Goal: Task Accomplishment & Management: Complete application form

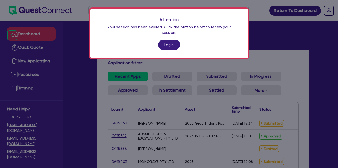
scroll to position [92, 0]
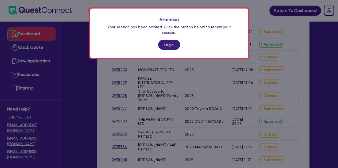
click at [168, 40] on link "Login" at bounding box center [169, 45] width 22 height 10
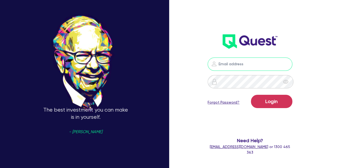
type input "[PERSON_NAME][EMAIL_ADDRESS][PERSON_NAME][DOMAIN_NAME]"
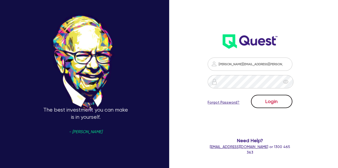
click at [259, 102] on button "Login" at bounding box center [271, 101] width 41 height 13
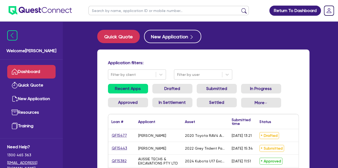
click at [94, 10] on input "text" at bounding box center [168, 10] width 160 height 9
type input "amber"
click at [239, 8] on button "submit" at bounding box center [243, 11] width 9 height 7
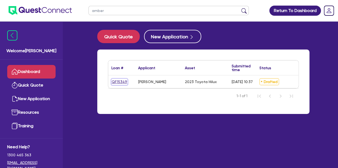
click at [119, 82] on link "QF15349" at bounding box center [119, 82] width 16 height 6
select select "Other"
select select "CARS_AND_LIGHT_TRUCKS"
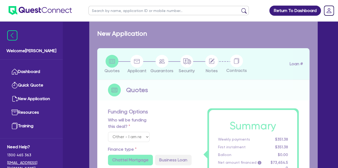
select select "PASSENGER_VEHICLES"
type input "2023"
radio input "false"
radio input "true"
type input "25,888"
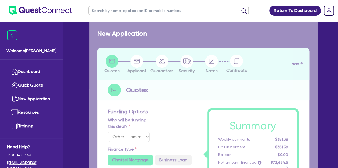
type input "4"
type input "1,118.92"
radio input "true"
type input "13.95"
type input "995.45"
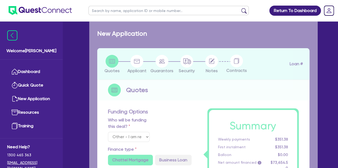
type input "900"
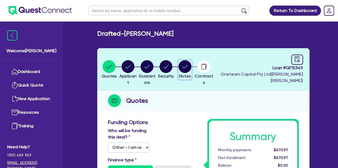
click at [191, 69] on circle "button" at bounding box center [184, 66] width 13 height 13
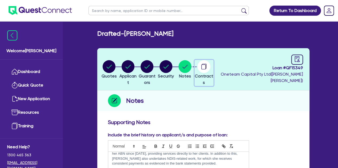
click at [210, 62] on circle "button" at bounding box center [203, 66] width 13 height 13
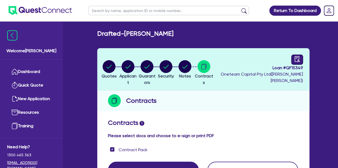
drag, startPoint x: 290, startPoint y: 62, endPoint x: 294, endPoint y: 60, distance: 4.2
click at [294, 60] on div "Loan # QF15349 Oneteam Capital Pty Ltd ( [PERSON_NAME] )" at bounding box center [259, 69] width 88 height 29
click at [294, 60] on icon "audit" at bounding box center [296, 59] width 5 height 6
select select "DRAFTED_AMENDED"
select select "Finance One"
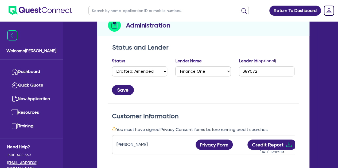
scroll to position [76, 0]
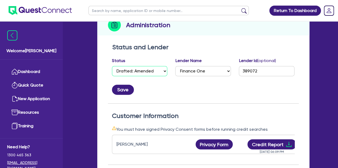
click at [133, 69] on select "Select Quoted Drafted: New Drafted: Amended Submitted: New Submitted: Amended I…" at bounding box center [140, 71] width 56 height 10
click at [175, 89] on div "Save" at bounding box center [203, 88] width 191 height 14
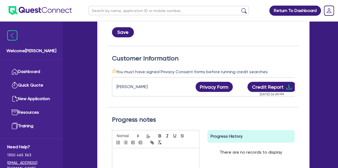
scroll to position [0, 0]
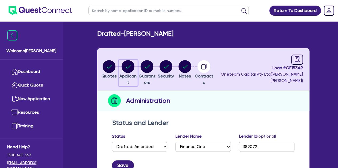
click at [134, 66] on circle "button" at bounding box center [127, 66] width 13 height 13
select select "SOLE_TRADER"
select select "ADMINISTRATIVE_SUPPORT"
select select "DOMESTIC_COMMERCIAL_CLEANING"
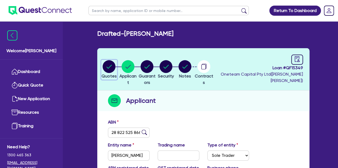
click at [112, 65] on icon "button" at bounding box center [108, 67] width 5 height 4
select select "Other"
select select "CARS_AND_LIGHT_TRUCKS"
select select "PASSENGER_VEHICLES"
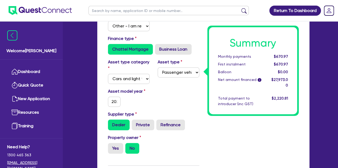
scroll to position [123, 0]
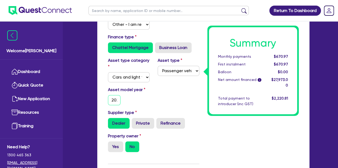
click at [116, 100] on input "2023" at bounding box center [114, 100] width 13 height 10
type input "202"
type input "25,888"
type input "1,118.92"
type input "2020"
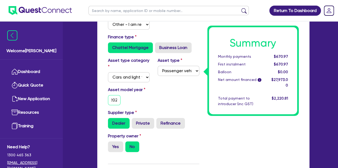
type input "25,888"
type input "1,118.92"
type input "2020"
type input "25,888"
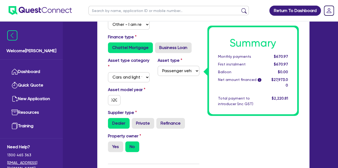
type input "1,118.92"
click at [145, 104] on div "Asset model year [DATE]" at bounding box center [129, 96] width 50 height 19
type input "25,888"
type input "1,118.92"
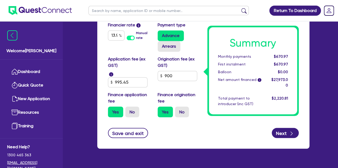
scroll to position [395, 0]
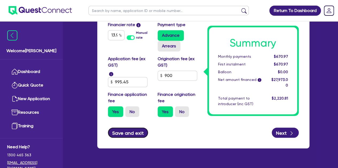
click at [132, 134] on button "Save and exit" at bounding box center [128, 133] width 40 height 10
type input "25,888"
type input "1,118.92"
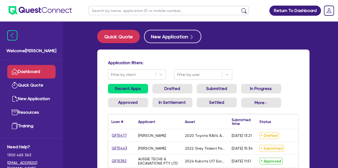
click at [111, 133] on div "QF15477" at bounding box center [121, 136] width 20 height 6
click at [114, 137] on link "QF15477" at bounding box center [119, 136] width 16 height 6
select select "Other"
select select "CARS_AND_LIGHT_TRUCKS"
select select "PASSENGER_VEHICLES"
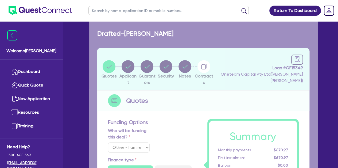
type input "72,500"
type input "3"
type input "2,194.64"
type input "6.85"
type input "595"
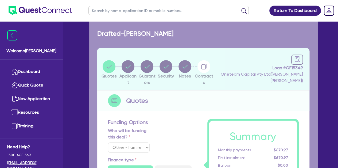
type input "318.18"
radio input "false"
radio input "true"
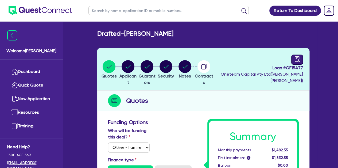
click at [297, 55] on div at bounding box center [297, 60] width 12 height 10
select select "DRAFTED_AMENDED"
select select "Other"
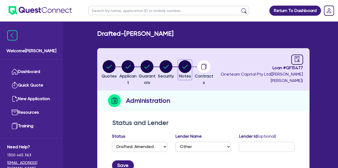
click at [191, 65] on circle "button" at bounding box center [184, 66] width 13 height 13
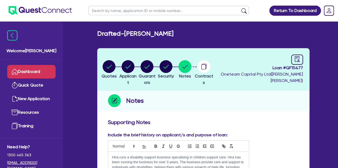
click at [35, 76] on link "Dashboard" at bounding box center [31, 72] width 48 height 14
